Goal: Task Accomplishment & Management: Complete application form

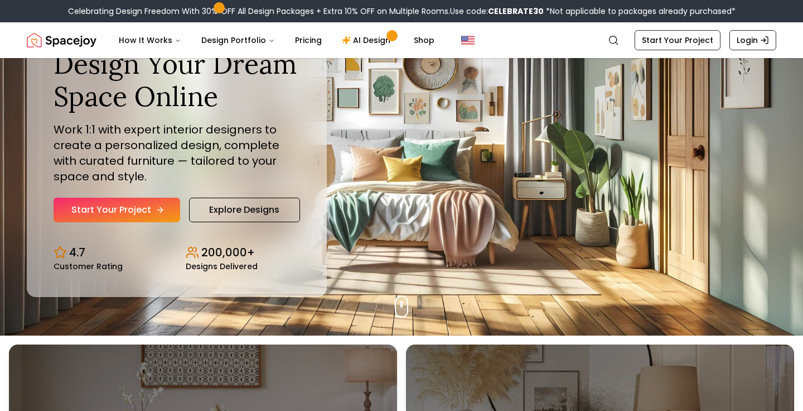
scroll to position [71, 0]
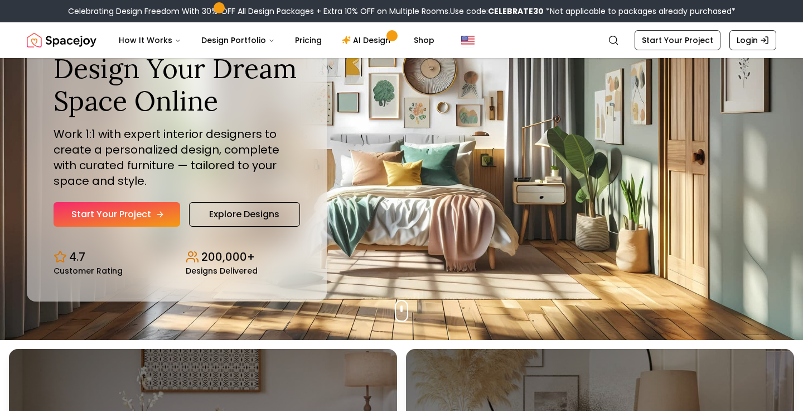
click at [141, 215] on link "Start Your Project" at bounding box center [117, 214] width 127 height 25
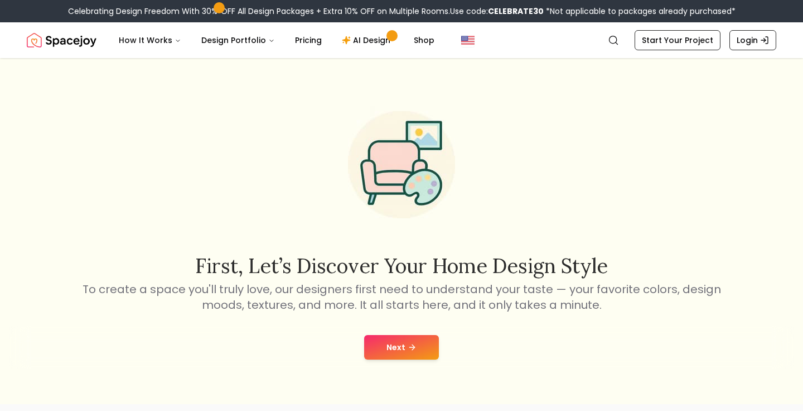
click at [404, 345] on button "Next" at bounding box center [401, 347] width 75 height 25
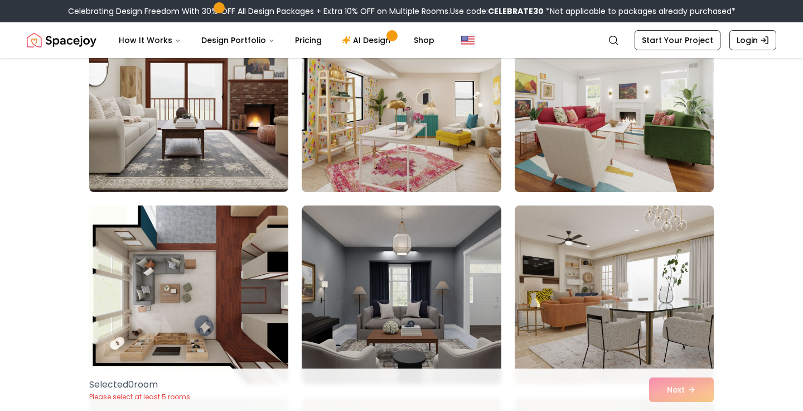
scroll to position [5324, 0]
